Goal: Information Seeking & Learning: Learn about a topic

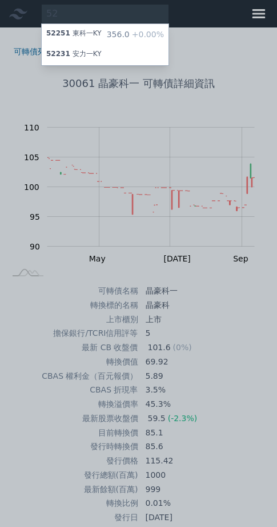
type input "5"
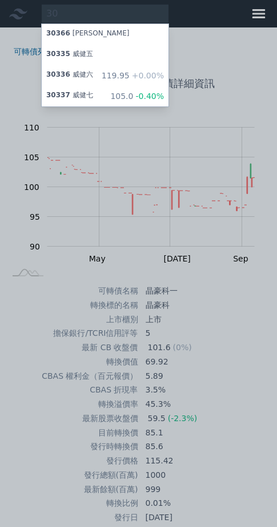
type input "3"
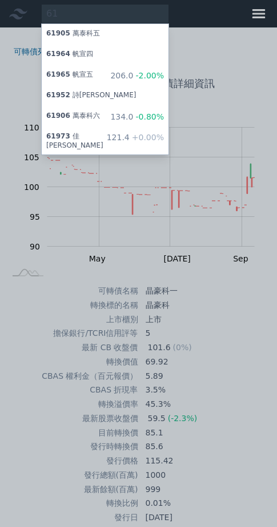
type input "6"
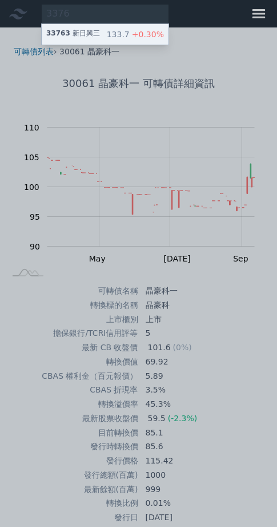
type input "3376"
click at [99, 39] on div "33763 新日興三" at bounding box center [73, 34] width 54 height 11
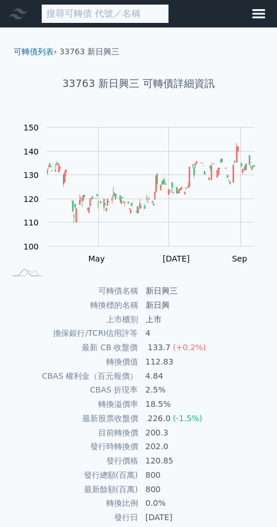
click at [88, 18] on input at bounding box center [105, 13] width 128 height 19
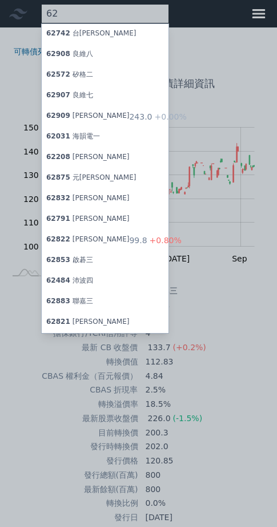
type input "6"
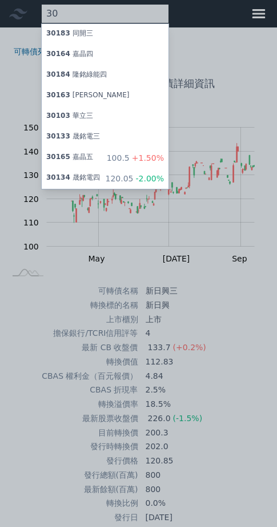
type input "3"
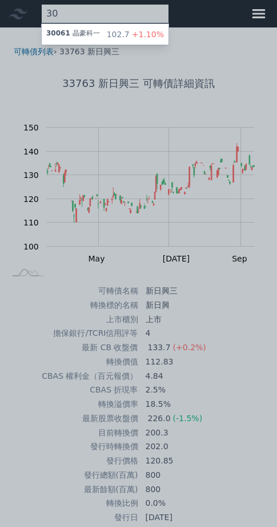
type input "3"
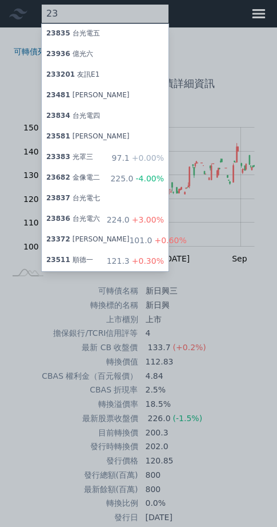
type input "2"
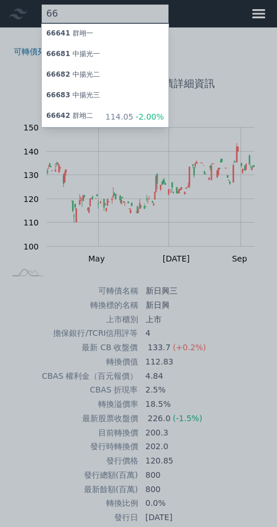
type input "6"
type input "4"
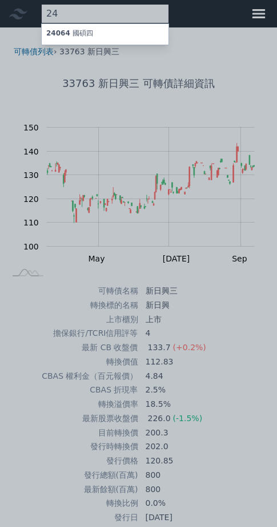
type input "2"
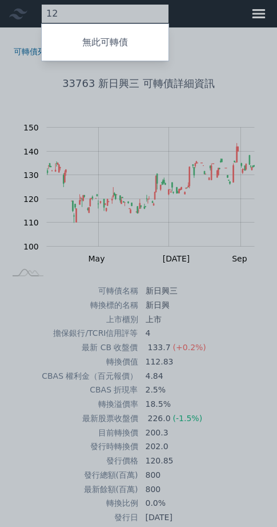
type input "1"
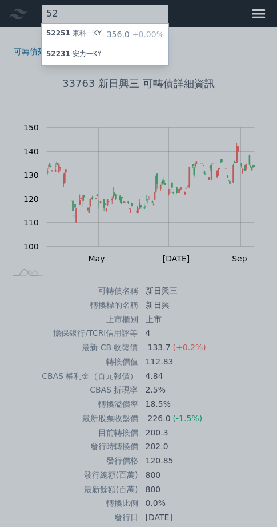
type input "5"
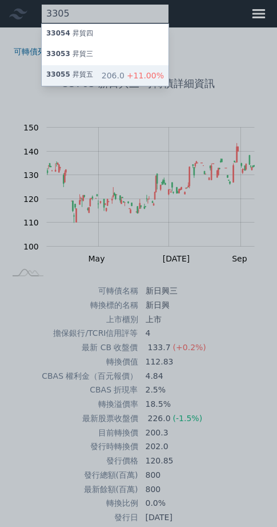
type input "3305"
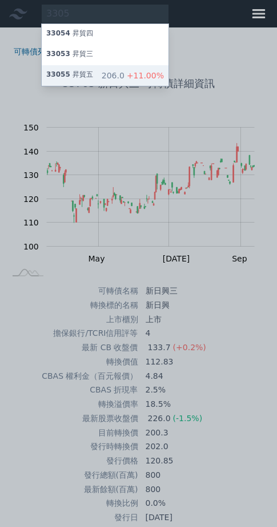
click at [93, 81] on div "33055 昇貿五" at bounding box center [69, 75] width 47 height 11
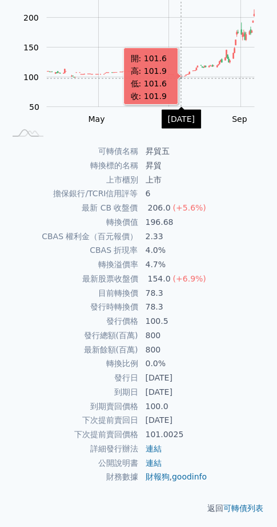
scroll to position [238, 0]
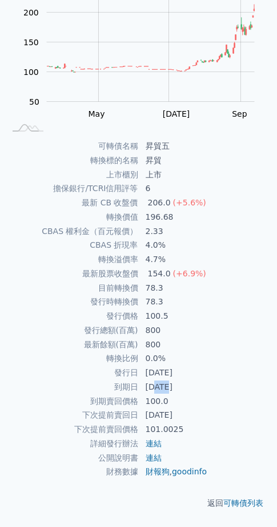
drag, startPoint x: 160, startPoint y: 360, endPoint x: 175, endPoint y: 359, distance: 15.5
click at [175, 380] on td "[DATE]" at bounding box center [206, 387] width 134 height 14
click at [221, 295] on td "78.3" at bounding box center [206, 302] width 134 height 14
drag, startPoint x: 153, startPoint y: 245, endPoint x: 168, endPoint y: 244, distance: 15.5
click at [168, 281] on td "78.3" at bounding box center [206, 288] width 134 height 14
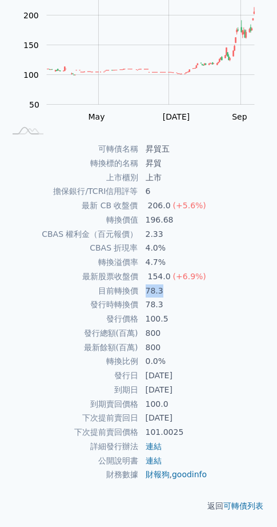
scroll to position [0, 0]
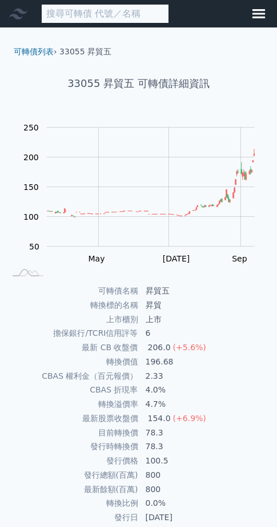
click at [128, 10] on input at bounding box center [105, 13] width 128 height 19
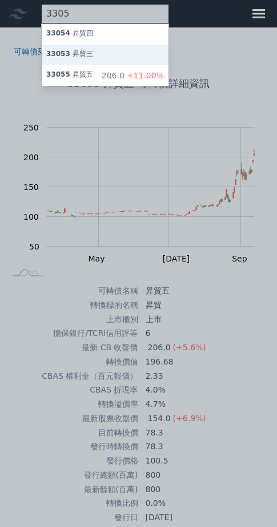
type input "3305"
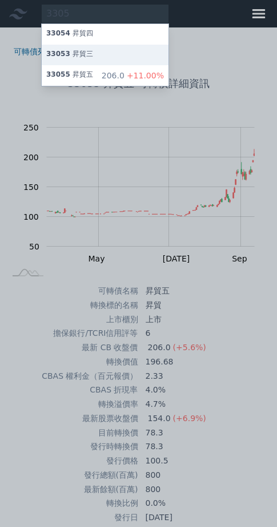
click at [169, 57] on div "33053 昇貿三" at bounding box center [105, 55] width 127 height 21
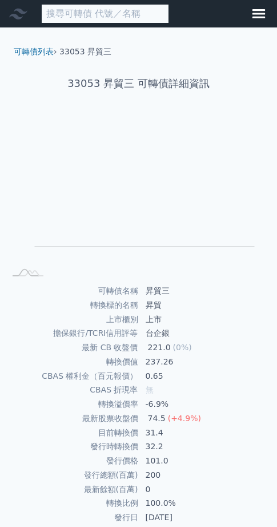
click at [152, 11] on input at bounding box center [105, 13] width 128 height 19
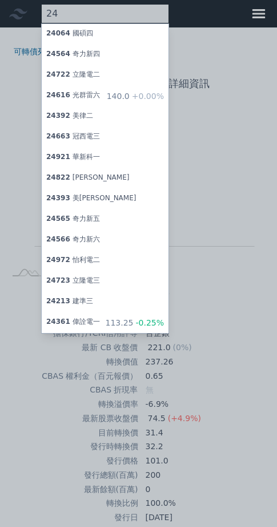
type input "2"
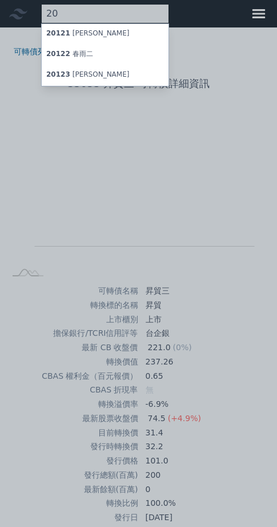
type input "2"
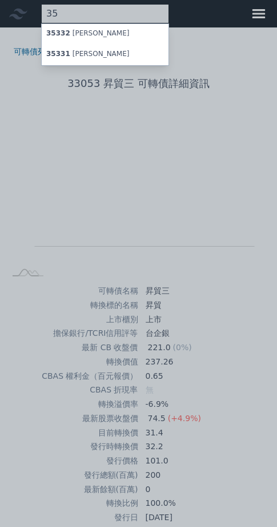
type input "3"
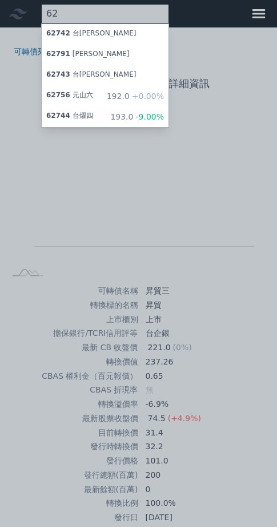
type input "6"
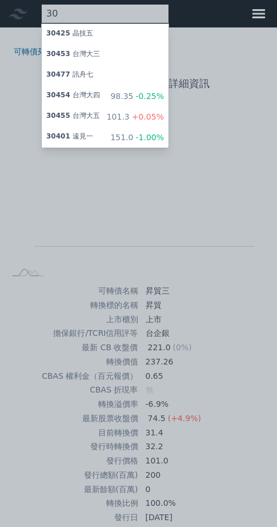
type input "3"
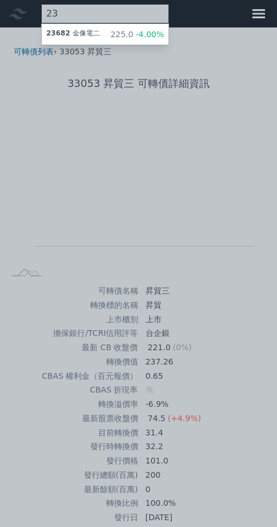
type input "2"
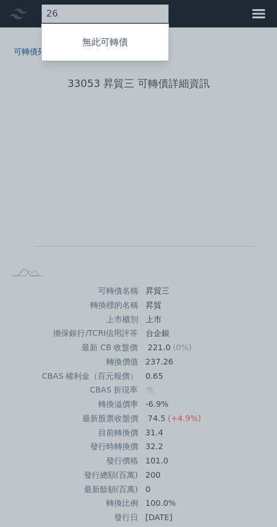
type input "2"
type input "6"
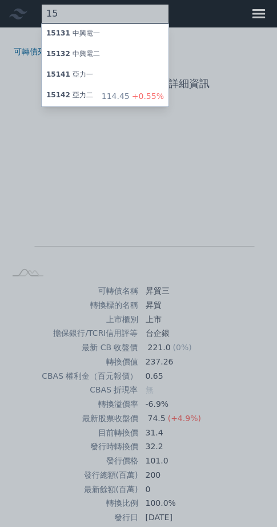
type input "1"
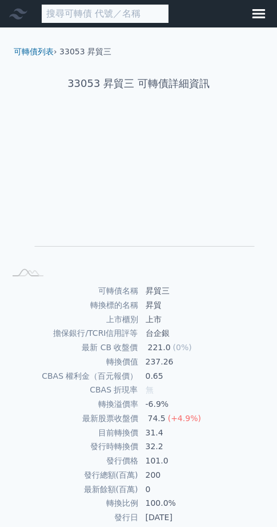
click at [121, 13] on input at bounding box center [105, 13] width 128 height 19
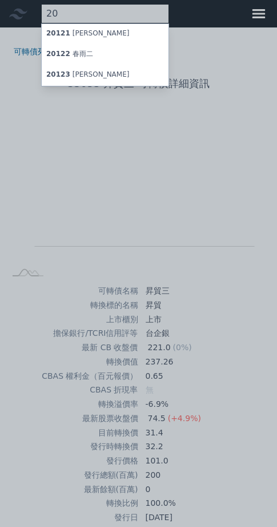
type input "2"
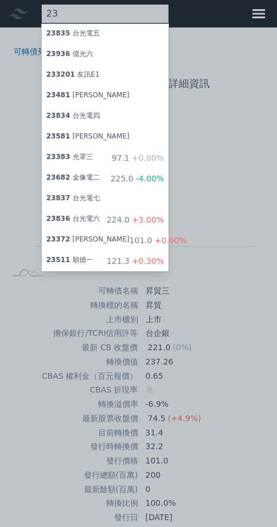
type input "2"
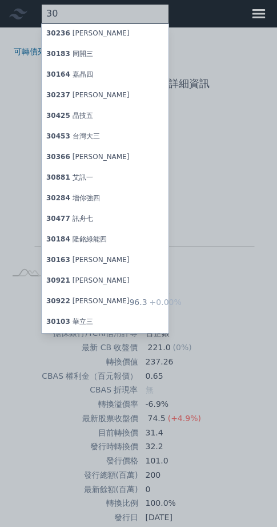
type input "3"
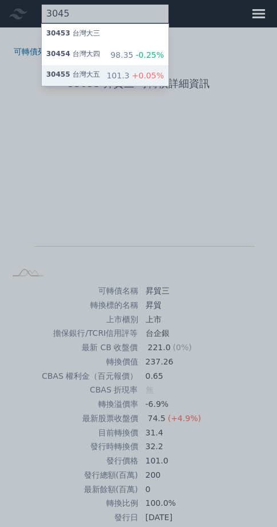
type input "3045"
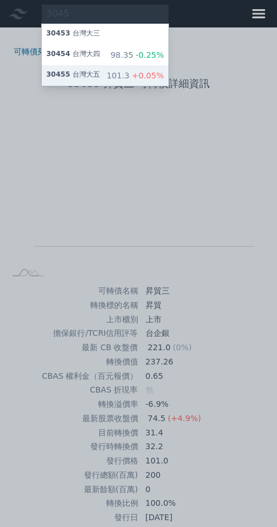
click at [100, 81] on div "30455 台灣大五" at bounding box center [73, 75] width 54 height 11
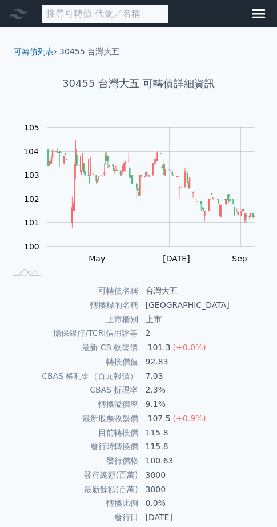
click at [131, 17] on input at bounding box center [105, 13] width 128 height 19
click at [106, 17] on input at bounding box center [105, 13] width 128 height 19
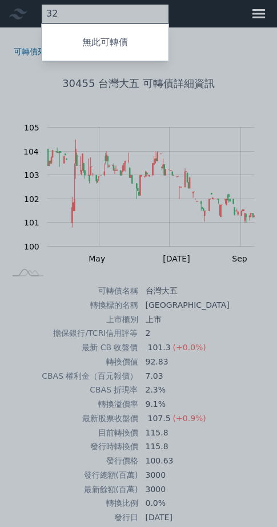
type input "3"
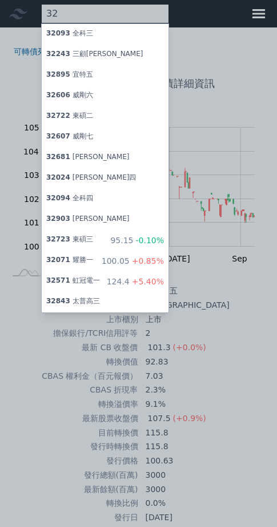
type input "3"
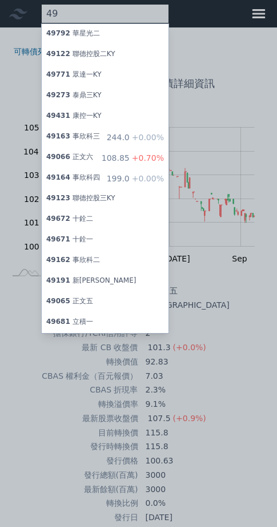
type input "4"
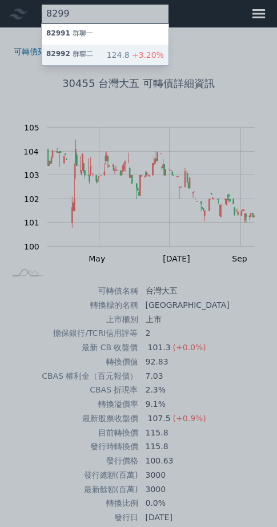
type input "8299"
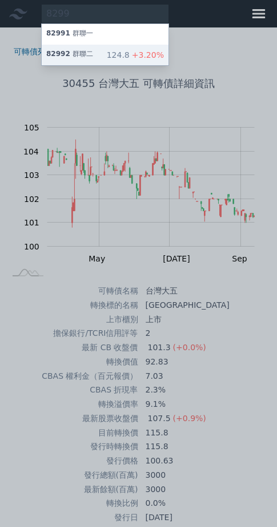
click at [90, 61] on div "82992 群聯二" at bounding box center [69, 54] width 47 height 11
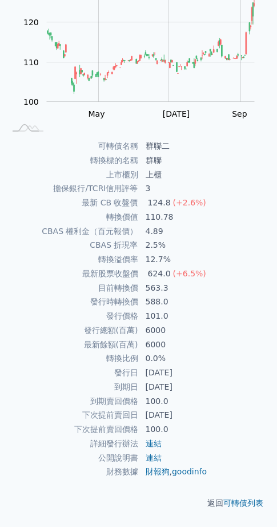
scroll to position [238, 0]
